Goal: Task Accomplishment & Management: Use online tool/utility

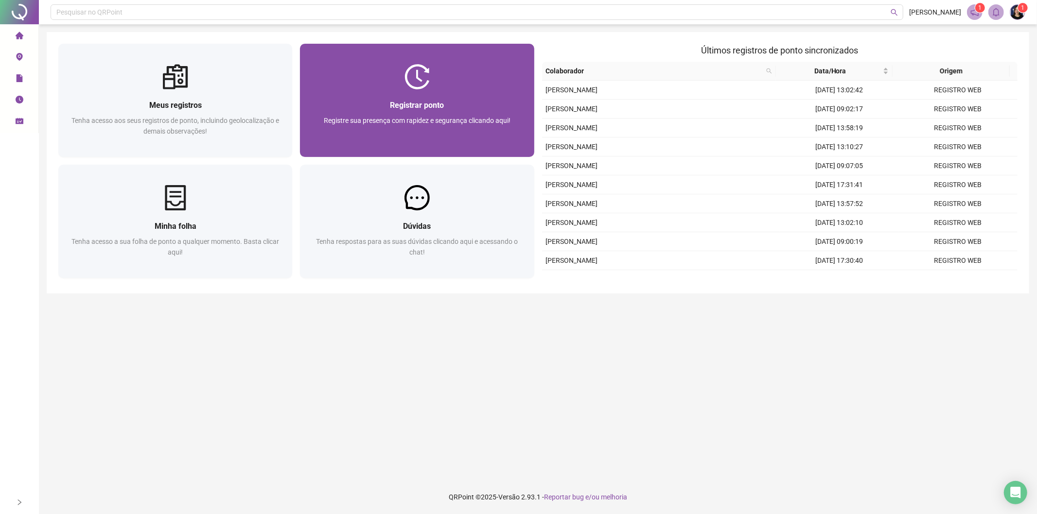
click at [392, 111] on div "Registrar ponto" at bounding box center [417, 105] width 211 height 12
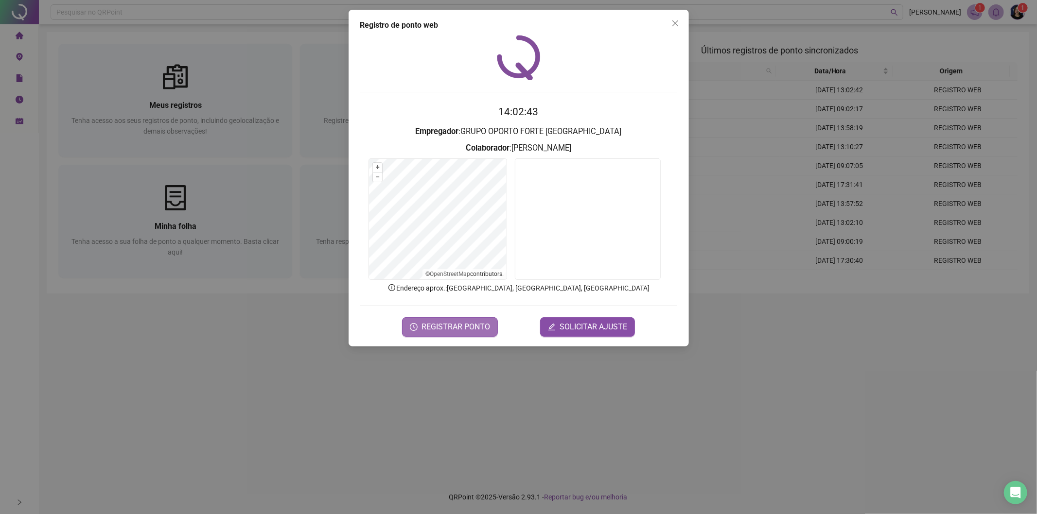
click at [469, 324] on span "REGISTRAR PONTO" at bounding box center [455, 327] width 69 height 12
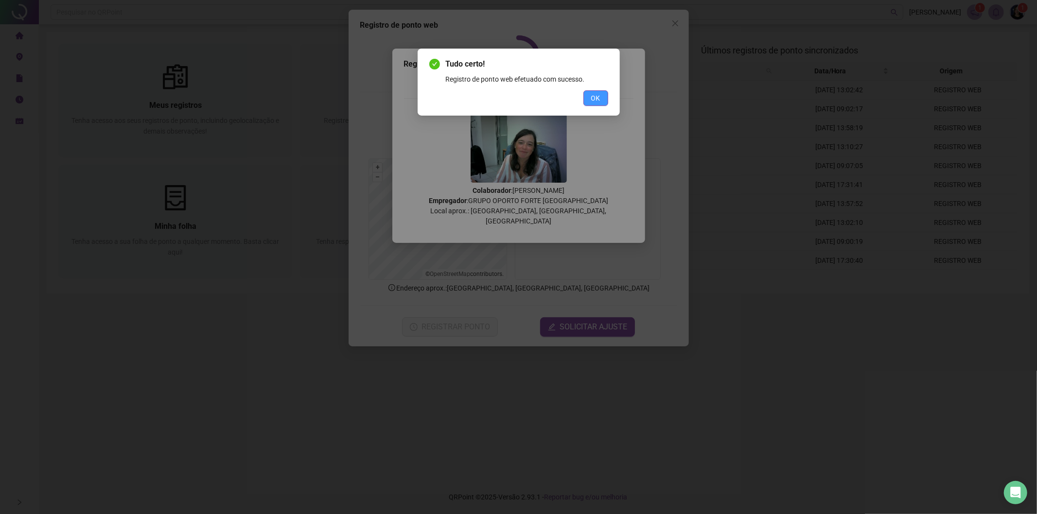
click at [597, 102] on span "OK" at bounding box center [595, 98] width 9 height 11
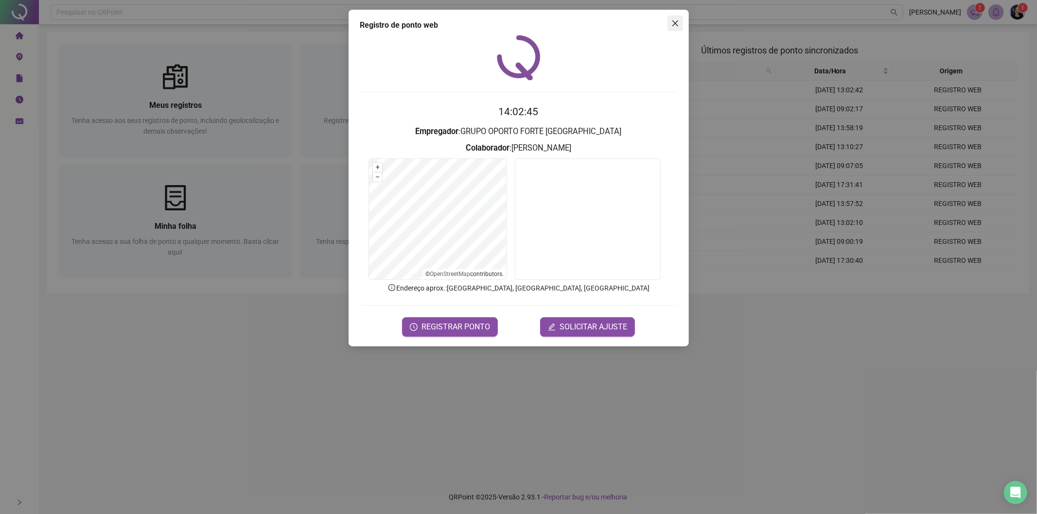
click at [675, 26] on icon "close" at bounding box center [675, 23] width 8 height 8
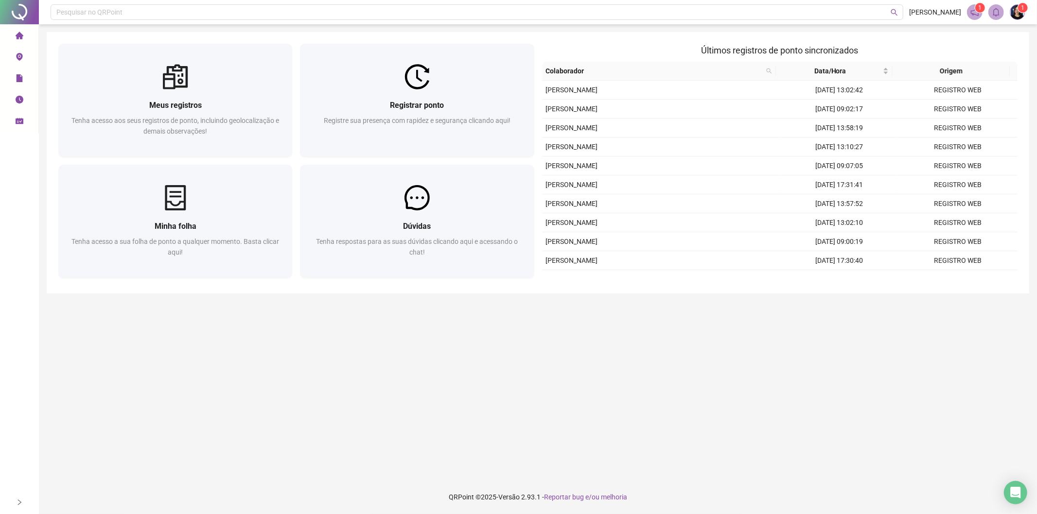
click at [19, 117] on span "schedule" at bounding box center [20, 122] width 8 height 19
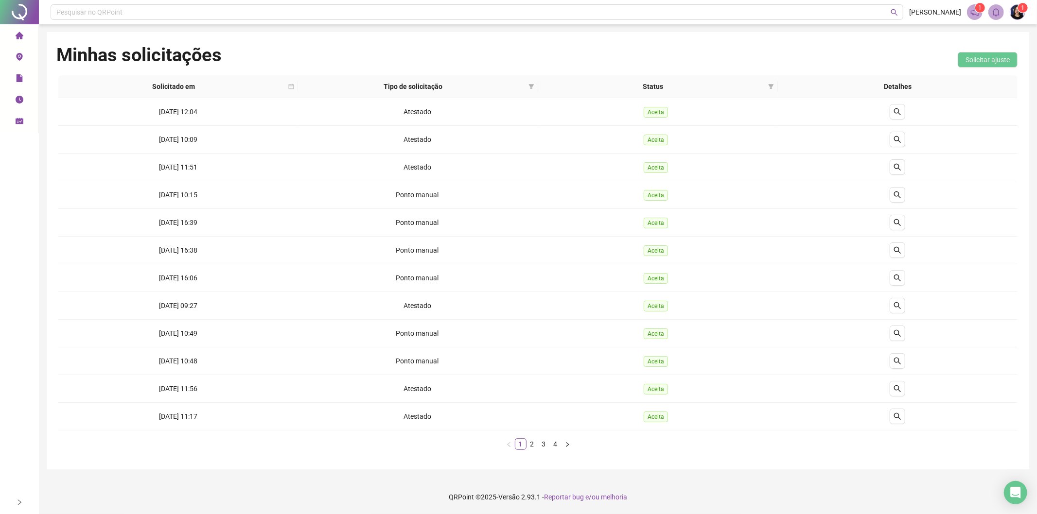
click at [12, 39] on li "Página inicial" at bounding box center [19, 35] width 35 height 19
